Goal: Task Accomplishment & Management: Manage account settings

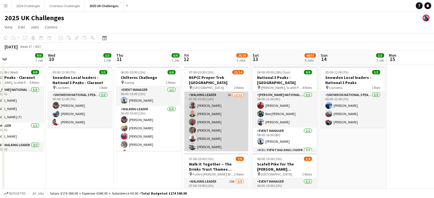
click at [217, 92] on app-card-role "Walking Leader 2A [DATE] 07:00-20:00 (13h) [PERSON_NAME] [PERSON_NAME] [PERSON_…" at bounding box center [216, 151] width 64 height 119
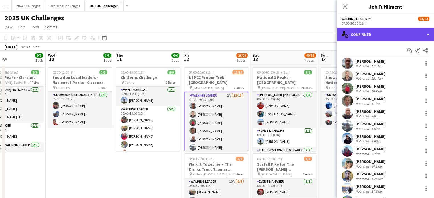
click at [393, 35] on div "single-neutral-actions-check-2 Confirmed" at bounding box center [385, 35] width 97 height 14
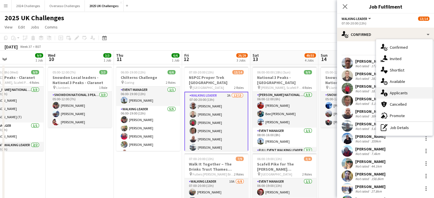
click at [405, 93] on span "Applicants" at bounding box center [399, 92] width 18 height 5
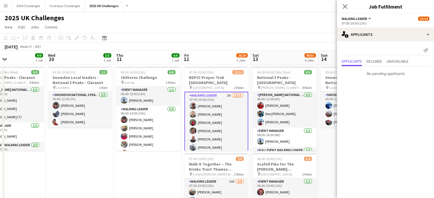
click at [236, 29] on app-page-menu "View Day view expanded Day view collapsed Month view Date picker Jump to [DATE]…" at bounding box center [217, 27] width 434 height 11
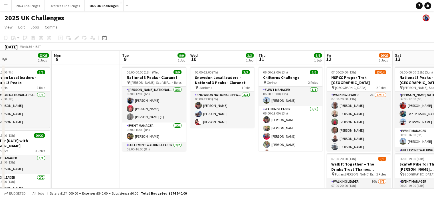
drag, startPoint x: 106, startPoint y: 153, endPoint x: 248, endPoint y: 154, distance: 142.4
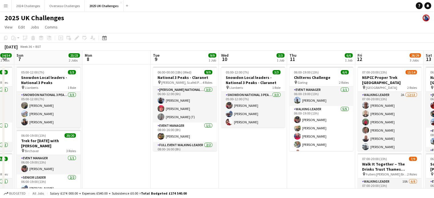
scroll to position [0, 171]
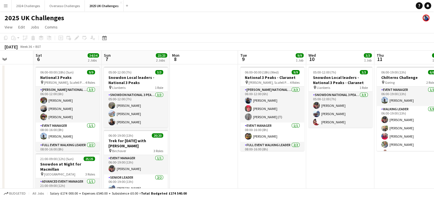
drag, startPoint x: 124, startPoint y: 157, endPoint x: 227, endPoint y: 158, distance: 103.6
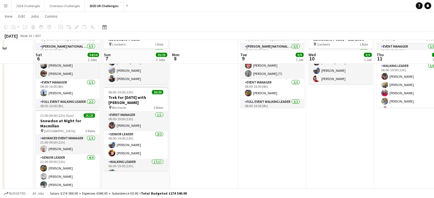
scroll to position [57, 0]
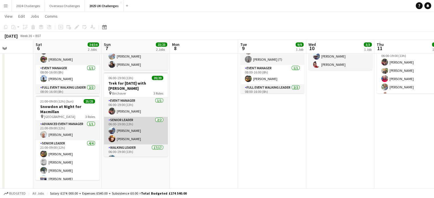
click at [125, 122] on app-card-role "Senior Leader [DATE] 06:00-19:00 (13h) [PERSON_NAME] [PERSON_NAME]" at bounding box center [136, 131] width 64 height 28
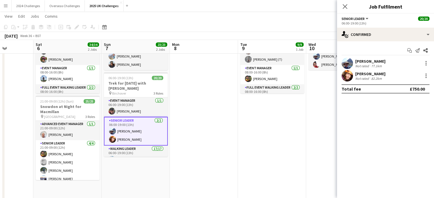
click at [383, 59] on div "[PERSON_NAME]" at bounding box center [370, 61] width 30 height 5
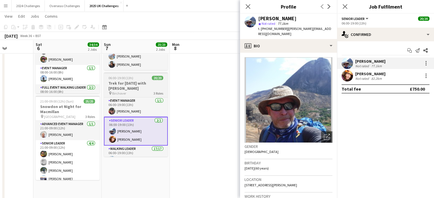
click at [122, 78] on span "06:00-19:00 (13h)" at bounding box center [120, 78] width 25 height 4
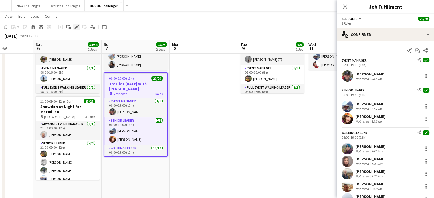
click at [77, 26] on icon at bounding box center [76, 27] width 3 height 3
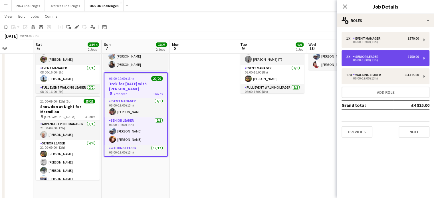
click at [373, 56] on div "Senior Leader" at bounding box center [367, 57] width 28 height 4
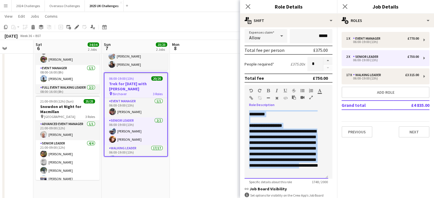
scroll to position [336, 0]
drag, startPoint x: 249, startPoint y: 112, endPoint x: 323, endPoint y: 173, distance: 96.2
click at [323, 173] on div "**********" at bounding box center [287, 144] width 84 height 68
copy div "**********"
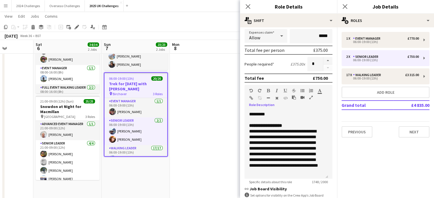
click at [195, 28] on app-toolbar "Copy Paste Paste Ctrl+V Paste with crew Ctrl+Shift+V Paste linked Job [GEOGRAPH…" at bounding box center [217, 27] width 434 height 10
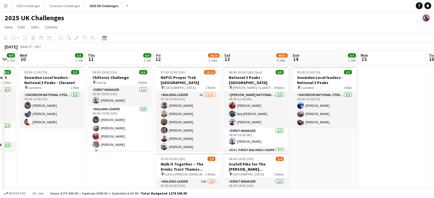
scroll to position [0, 194]
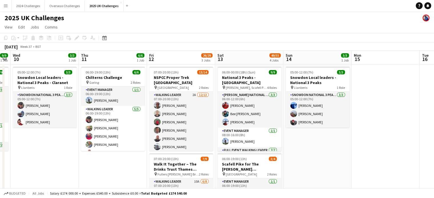
drag, startPoint x: 352, startPoint y: 164, endPoint x: 63, endPoint y: 166, distance: 289.1
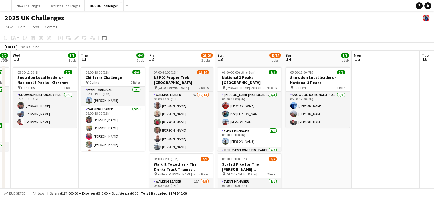
click at [171, 71] on span "07:00-20:00 (13h)" at bounding box center [166, 72] width 25 height 4
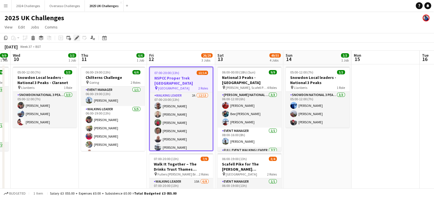
click at [77, 35] on div "Edit" at bounding box center [76, 38] width 7 height 7
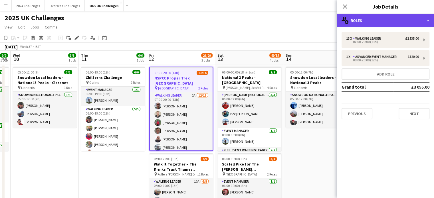
click at [396, 21] on div "multiple-users-add Roles" at bounding box center [385, 21] width 97 height 14
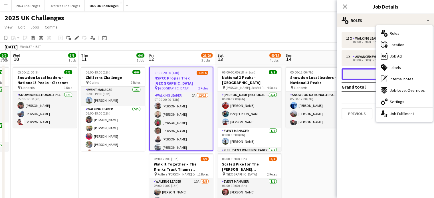
click at [353, 76] on button "Add role" at bounding box center [386, 73] width 88 height 11
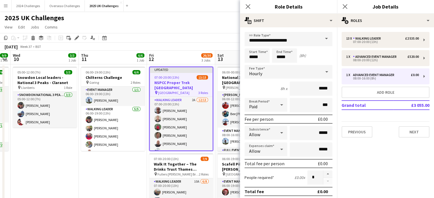
click at [320, 40] on span at bounding box center [326, 39] width 12 height 14
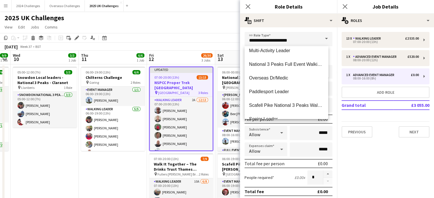
scroll to position [143, 0]
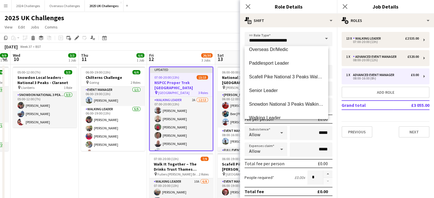
click at [284, 90] on span "Senior Leader" at bounding box center [286, 90] width 74 height 5
type input "**********"
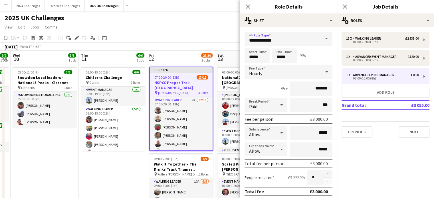
click at [325, 71] on icon at bounding box center [326, 71] width 3 height 1
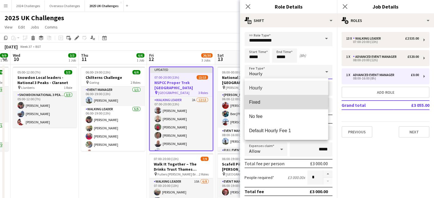
click at [268, 100] on span "Fixed" at bounding box center [286, 102] width 74 height 5
type input "*****"
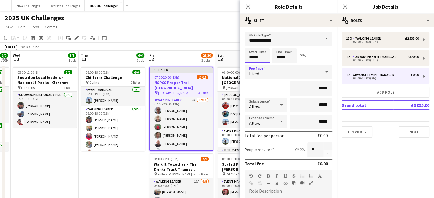
click at [263, 54] on input "*****" at bounding box center [257, 56] width 25 height 14
type input "*****"
click at [250, 67] on div at bounding box center [251, 66] width 11 height 6
click at [288, 57] on input "*****" at bounding box center [284, 56] width 25 height 14
click at [279, 47] on div at bounding box center [278, 46] width 11 height 6
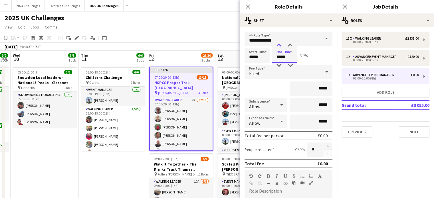
click at [279, 47] on div at bounding box center [278, 46] width 11 height 6
type input "*****"
click at [279, 47] on div at bounding box center [278, 46] width 11 height 6
click at [270, 90] on div "*****" at bounding box center [289, 89] width 88 height 14
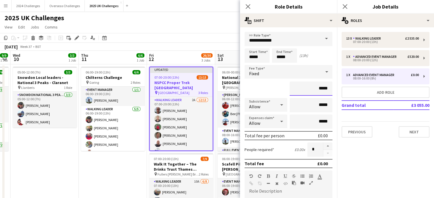
click at [316, 85] on input "*****" at bounding box center [311, 89] width 43 height 14
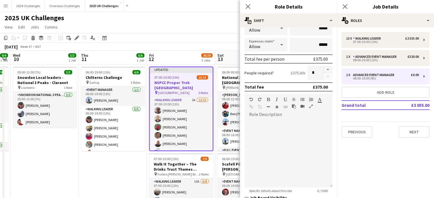
scroll to position [86, 0]
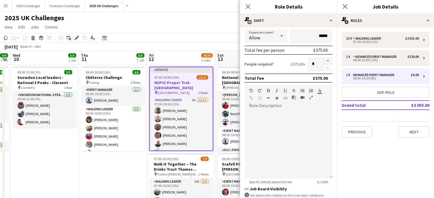
type input "*******"
click at [282, 108] on div at bounding box center [289, 142] width 88 height 72
click at [309, 96] on button "button" at bounding box center [311, 97] width 4 height 5
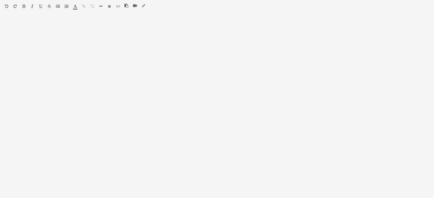
scroll to position [0, 0]
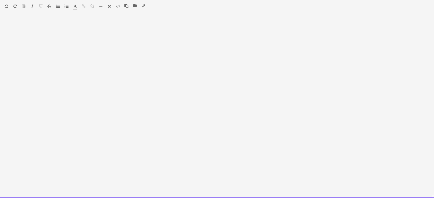
click at [81, 41] on div at bounding box center [217, 109] width 434 height 180
paste div
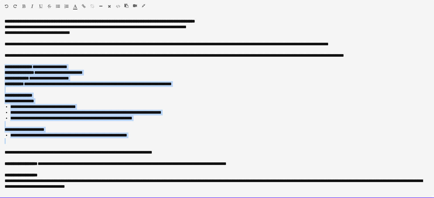
scroll to position [86, 0]
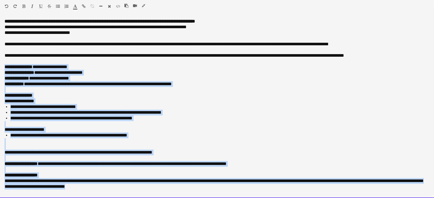
drag, startPoint x: 4, startPoint y: 66, endPoint x: 251, endPoint y: 205, distance: 283.1
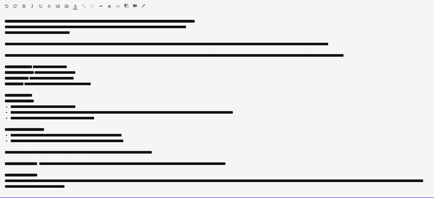
click at [70, 77] on div "**********" at bounding box center [217, 79] width 425 height 6
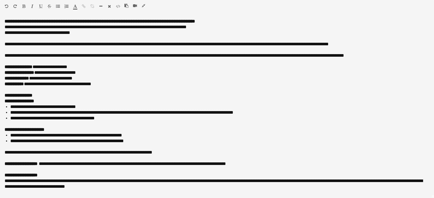
click at [142, 5] on icon "button" at bounding box center [143, 6] width 3 height 4
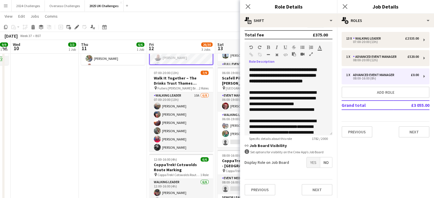
scroll to position [130, 0]
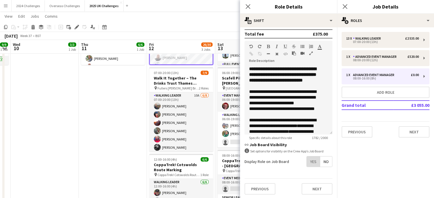
click at [309, 164] on span "Yes" at bounding box center [313, 162] width 13 height 10
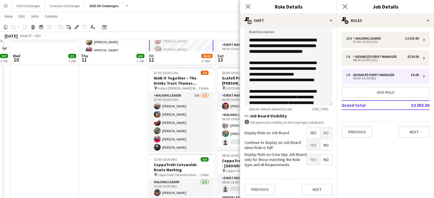
scroll to position [114, 0]
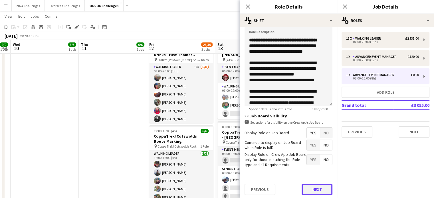
click at [314, 188] on button "Next" at bounding box center [317, 189] width 31 height 11
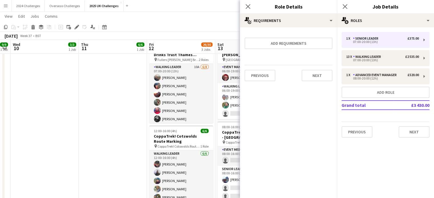
click at [219, 20] on app-page-menu "View Day view expanded Day view collapsed Month view Date picker Jump to [DATE]…" at bounding box center [217, 16] width 434 height 11
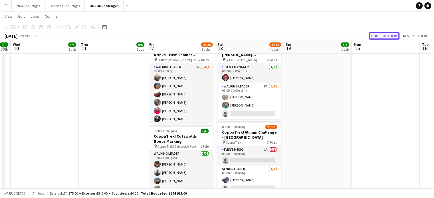
click at [387, 35] on button "Publish 1 job" at bounding box center [384, 35] width 31 height 7
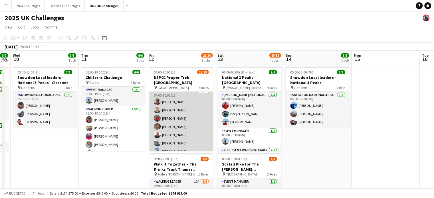
scroll to position [57, 0]
click at [175, 143] on app-card-role "Walking Leader 2A [DATE] 07:00-20:00 (13h) [PERSON_NAME] [PERSON_NAME] [PERSON_…" at bounding box center [181, 113] width 64 height 119
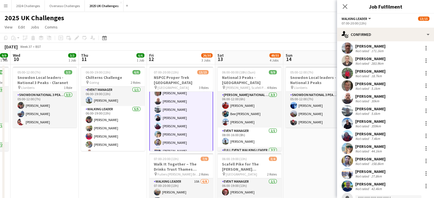
scroll to position [29, 0]
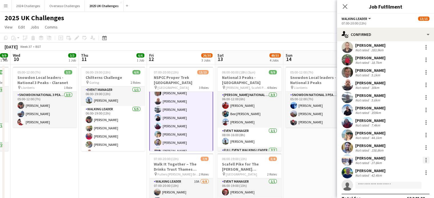
click at [425, 162] on div at bounding box center [425, 162] width 1 height 1
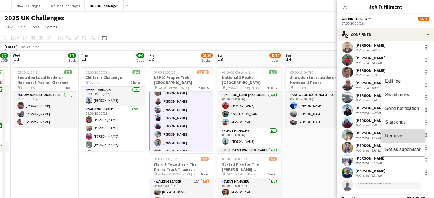
click at [401, 138] on span "Remove" at bounding box center [393, 136] width 17 height 5
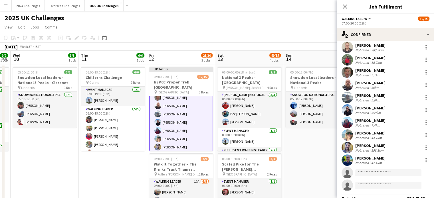
scroll to position [38, 0]
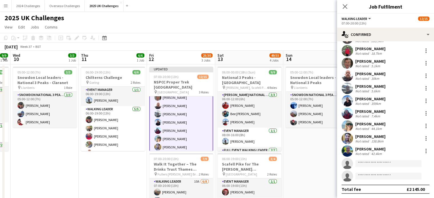
click at [306, 40] on app-toolbar "Copy Paste Paste Ctrl+V Paste with crew Ctrl+Shift+V Paste linked Job [GEOGRAPH…" at bounding box center [217, 38] width 434 height 10
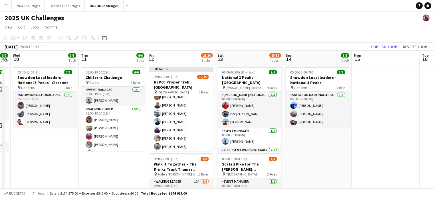
scroll to position [57, 0]
click at [383, 49] on button "Publish 1 job" at bounding box center [384, 46] width 31 height 7
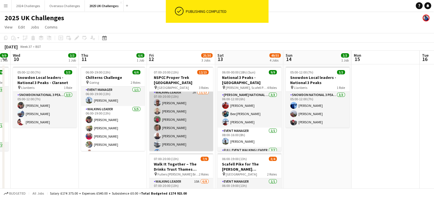
scroll to position [0, 0]
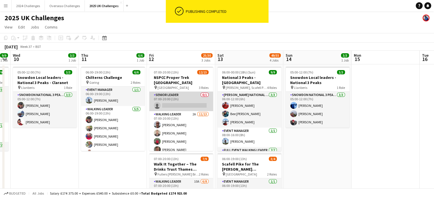
click at [167, 92] on app-card-role "Senior Leader 0/1 07:00-20:00 (13h) single-neutral-actions" at bounding box center [181, 101] width 64 height 19
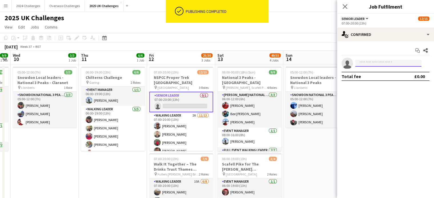
click at [391, 63] on input at bounding box center [388, 63] width 66 height 7
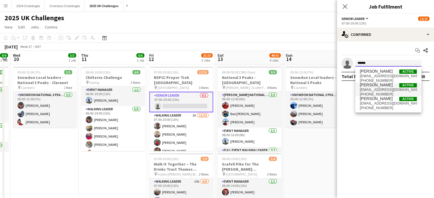
type input "******"
click at [383, 86] on span "[PERSON_NAME] Active" at bounding box center [388, 85] width 57 height 5
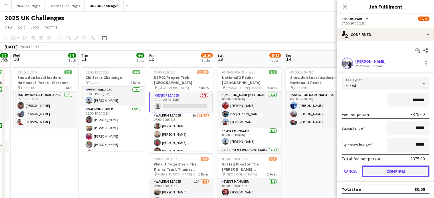
click at [413, 170] on button "Confirm" at bounding box center [396, 171] width 68 height 11
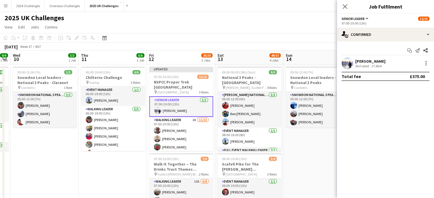
click at [282, 12] on div "2025 UK Challenges" at bounding box center [217, 16] width 434 height 11
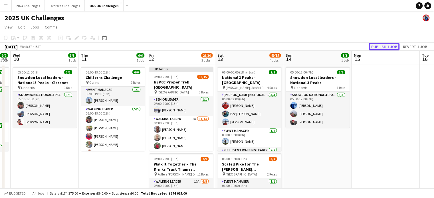
click at [380, 44] on button "Publish 1 job" at bounding box center [384, 46] width 31 height 7
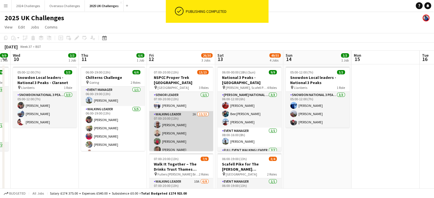
click at [180, 111] on app-card-role "Walking Leader 2A [DATE] 07:00-20:00 (13h) [PERSON_NAME] [PERSON_NAME] [PERSON_…" at bounding box center [181, 170] width 64 height 119
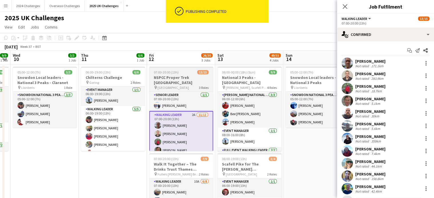
click at [172, 86] on span "[GEOGRAPHIC_DATA]" at bounding box center [173, 88] width 31 height 4
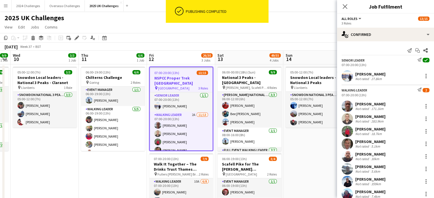
scroll to position [0, 194]
click at [78, 38] on icon "Edit" at bounding box center [76, 38] width 5 height 5
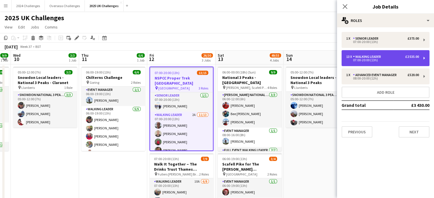
click at [368, 58] on div "Walking Leader" at bounding box center [368, 57] width 30 height 4
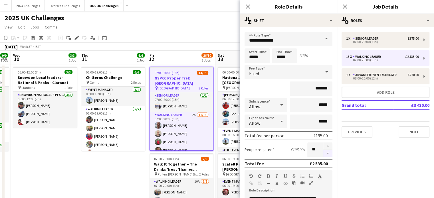
click at [323, 151] on button "button" at bounding box center [327, 153] width 9 height 7
click at [325, 154] on button "button" at bounding box center [327, 153] width 9 height 7
type input "**"
click at [205, 27] on app-page-menu "View Day view expanded Day view collapsed Month view Date picker Jump to [DATE]…" at bounding box center [217, 27] width 434 height 11
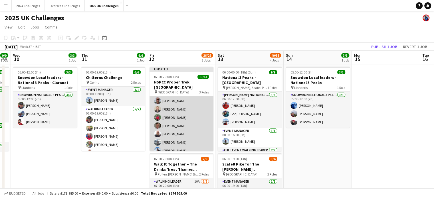
scroll to position [0, 0]
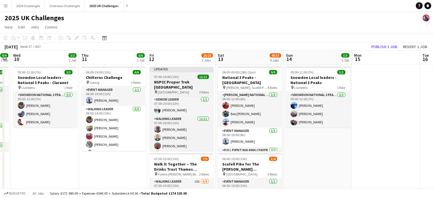
click at [176, 83] on h3 "NSPCC Proper Trek [GEOGRAPHIC_DATA]" at bounding box center [182, 85] width 64 height 10
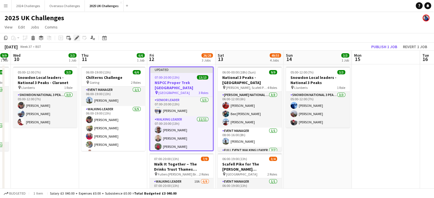
click at [76, 36] on icon "Edit" at bounding box center [76, 38] width 5 height 5
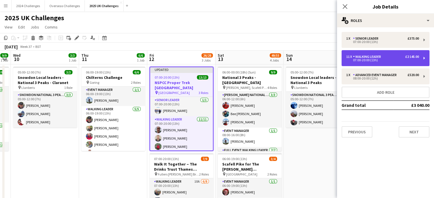
click at [373, 58] on div "Walking Leader" at bounding box center [368, 57] width 30 height 4
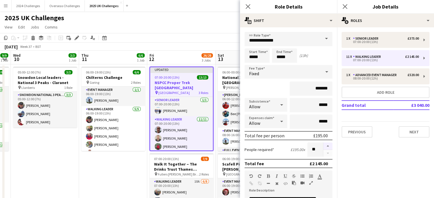
click at [323, 143] on button "button" at bounding box center [327, 146] width 9 height 7
type input "**"
click at [215, 19] on div "2025 UK Challenges" at bounding box center [217, 16] width 434 height 11
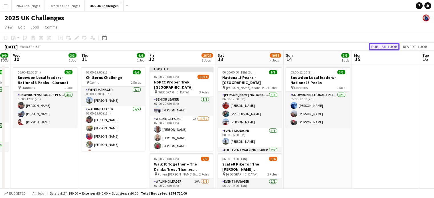
click at [381, 47] on button "Publish 1 job" at bounding box center [384, 46] width 31 height 7
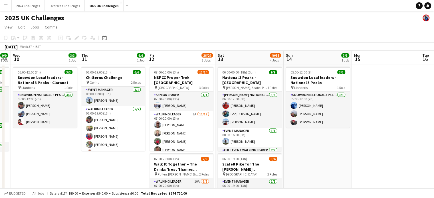
click at [247, 25] on app-page-menu "View Day view expanded Day view collapsed Month view Date picker Jump to [DATE]…" at bounding box center [217, 27] width 434 height 11
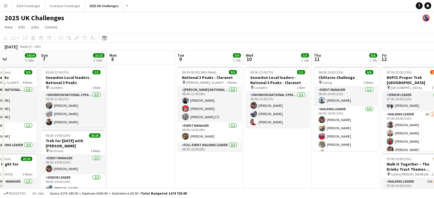
drag, startPoint x: 61, startPoint y: 153, endPoint x: 297, endPoint y: 150, distance: 236.0
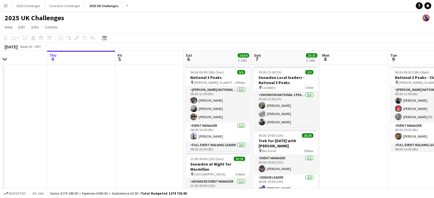
scroll to position [0, 138]
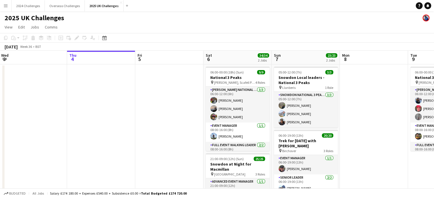
drag, startPoint x: 130, startPoint y: 128, endPoint x: 357, endPoint y: 128, distance: 226.8
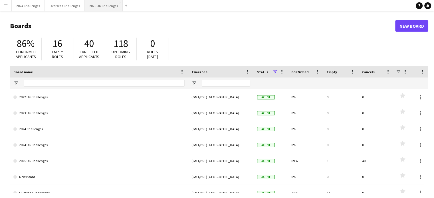
click at [110, 6] on button "2025 UK Challenges Close" at bounding box center [104, 5] width 38 height 11
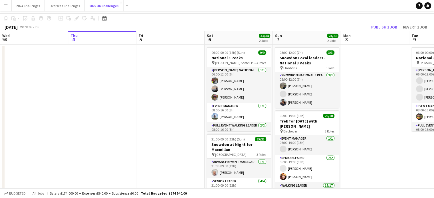
scroll to position [29, 0]
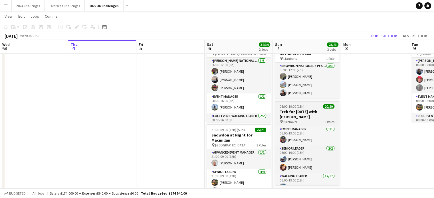
click at [296, 111] on h3 "Trek for [DATE] with [PERSON_NAME]" at bounding box center [307, 114] width 64 height 10
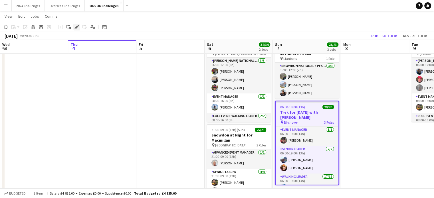
click at [76, 27] on icon at bounding box center [76, 27] width 3 height 3
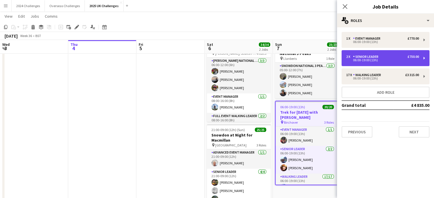
click at [366, 60] on div "06:00-19:00 (13h)" at bounding box center [382, 60] width 73 height 3
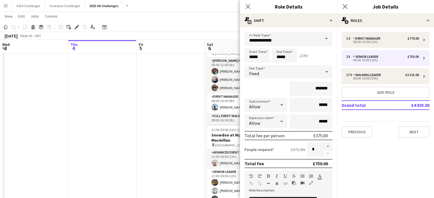
click at [183, 11] on app-navbar "Menu Boards Boards Boards All jobs Status Workforce Workforce My Workforce Recr…" at bounding box center [217, 5] width 434 height 11
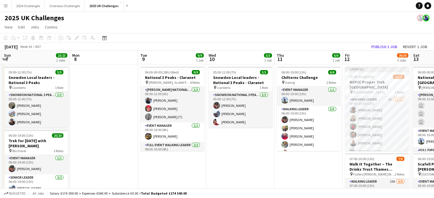
scroll to position [0, 138]
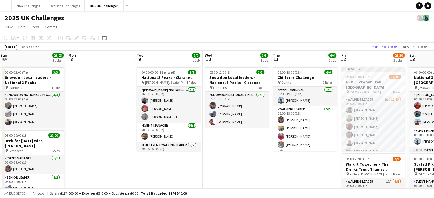
drag, startPoint x: 363, startPoint y: 112, endPoint x: 88, endPoint y: 114, distance: 274.8
click at [363, 82] on h3 "NSPCC Proper Trek [GEOGRAPHIC_DATA]" at bounding box center [373, 85] width 64 height 10
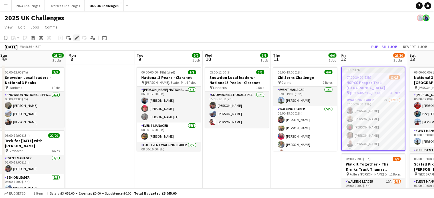
click at [73, 38] on div "Edit" at bounding box center [76, 38] width 7 height 7
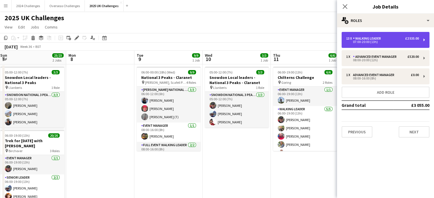
click at [383, 43] on div "07:00-20:00 (13h)" at bounding box center [382, 42] width 73 height 3
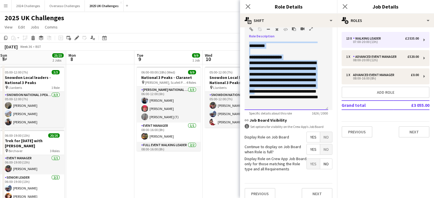
scroll to position [159, 0]
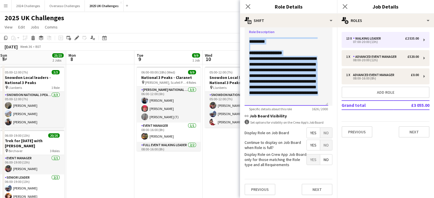
drag, startPoint x: 249, startPoint y: 78, endPoint x: 310, endPoint y: 98, distance: 64.5
click at [310, 98] on div "**********" at bounding box center [287, 71] width 84 height 68
copy div "**********"
